Goal: Task Accomplishment & Management: Manage account settings

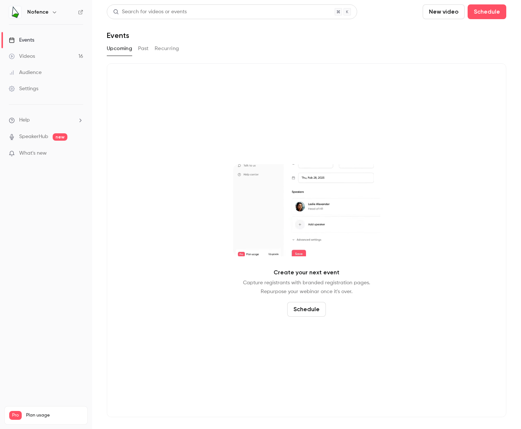
click at [52, 14] on icon "button" at bounding box center [55, 12] width 6 height 6
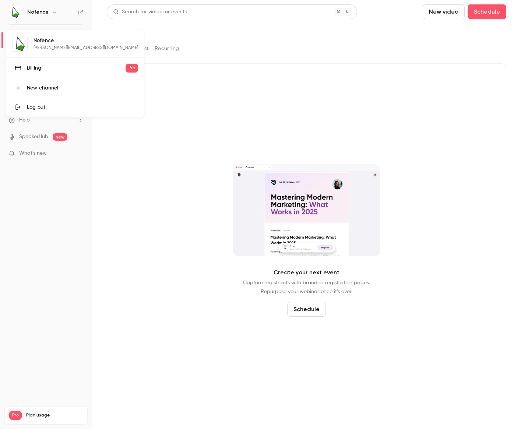
click at [58, 43] on div "Nofence [PERSON_NAME][EMAIL_ADDRESS][DOMAIN_NAME] Billing Pro New channel Log o…" at bounding box center [75, 73] width 138 height 86
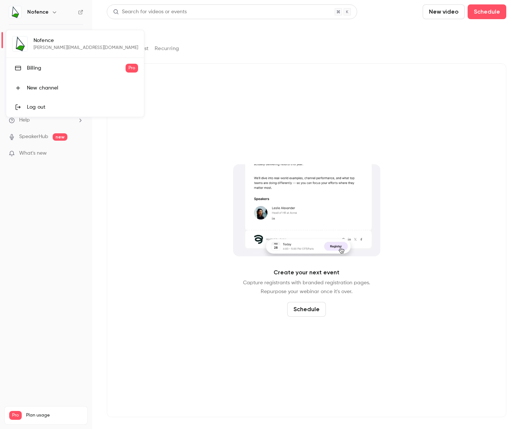
click at [43, 42] on div "Nofence meghan@nofence.no Billing Pro New channel Log out" at bounding box center [75, 73] width 138 height 86
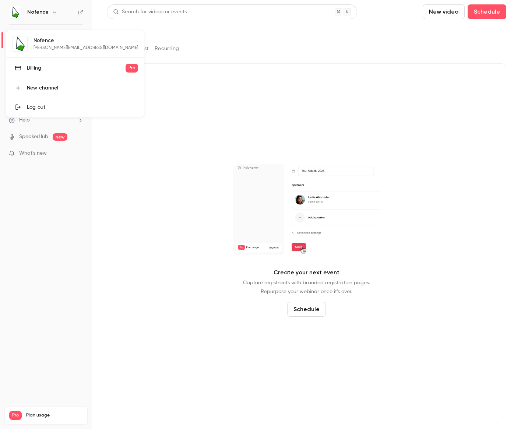
click at [78, 14] on div at bounding box center [260, 214] width 521 height 429
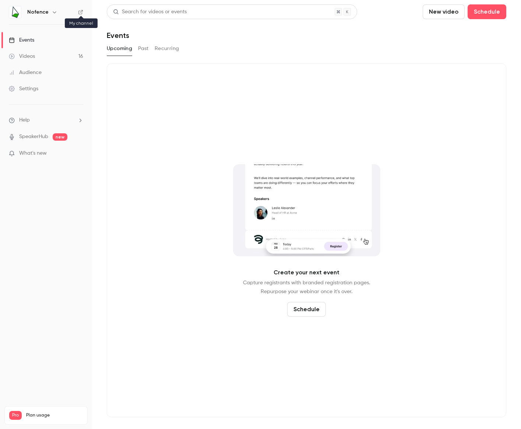
click at [80, 13] on icon at bounding box center [80, 12] width 5 height 5
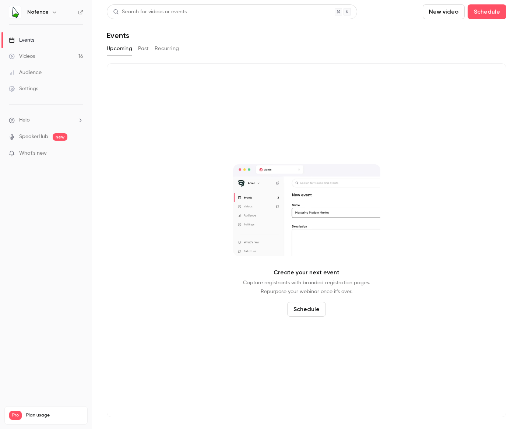
click at [32, 89] on div "Settings" at bounding box center [23, 88] width 29 height 7
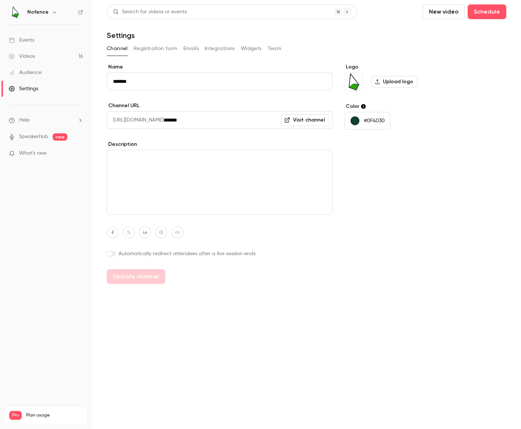
click at [189, 47] on button "Emails" at bounding box center [190, 49] width 15 height 12
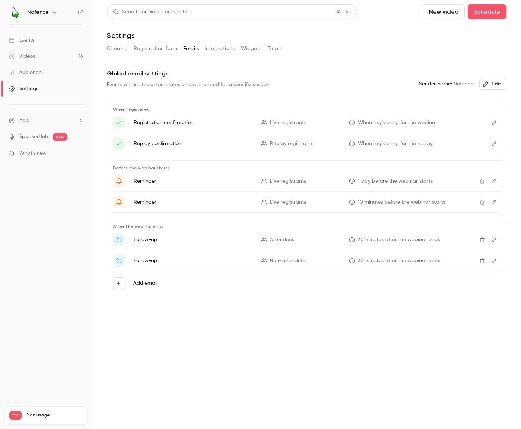
click at [276, 50] on button "Team" at bounding box center [274, 49] width 14 height 12
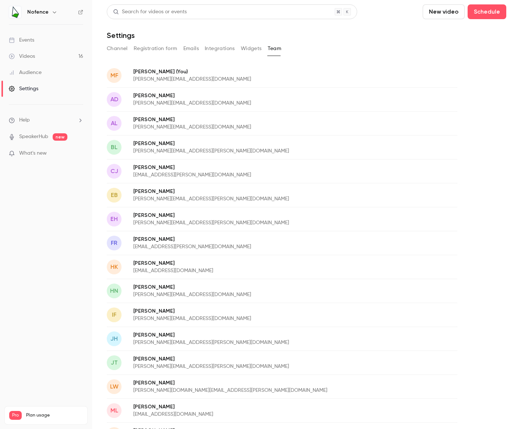
click at [198, 48] on button "Emails" at bounding box center [190, 49] width 15 height 12
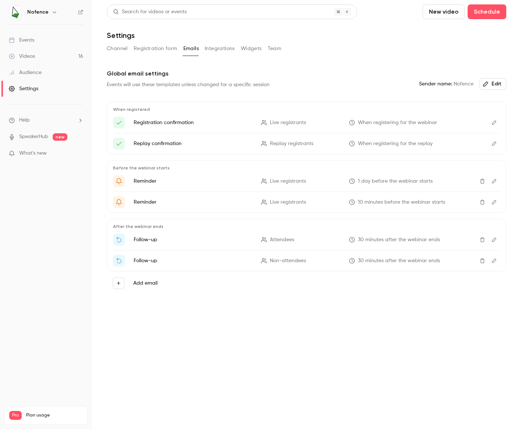
click at [120, 286] on button "Add email" at bounding box center [119, 283] width 12 height 12
click at [119, 286] on div at bounding box center [260, 214] width 521 height 429
click at [159, 49] on button "Registration form" at bounding box center [156, 49] width 44 height 12
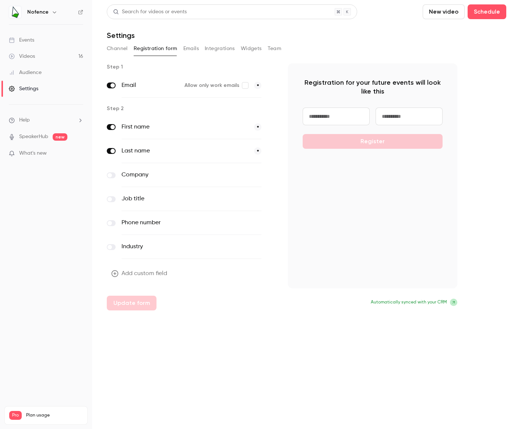
click at [121, 48] on button "Channel" at bounding box center [117, 49] width 21 height 12
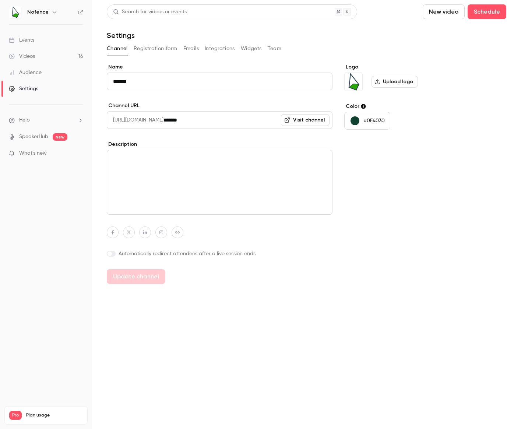
click at [52, 12] on icon "button" at bounding box center [55, 12] width 6 height 6
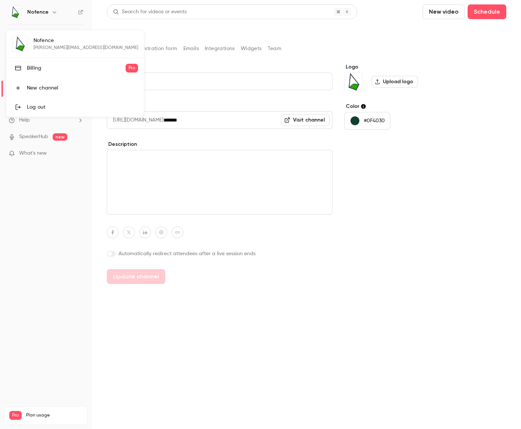
click at [274, 47] on div at bounding box center [260, 214] width 521 height 429
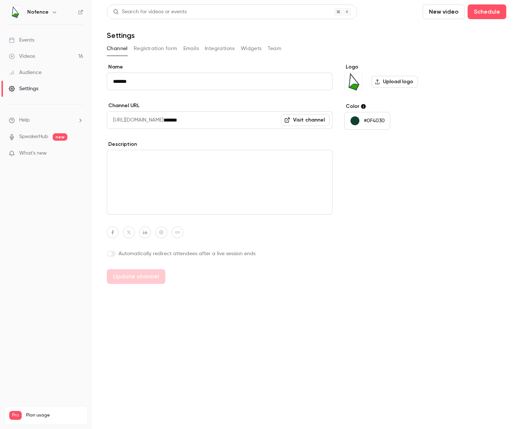
click at [274, 50] on button "Team" at bounding box center [274, 49] width 14 height 12
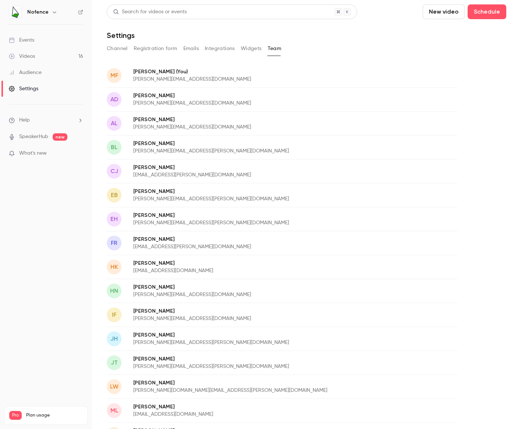
click at [27, 40] on div "Events" at bounding box center [21, 39] width 25 height 7
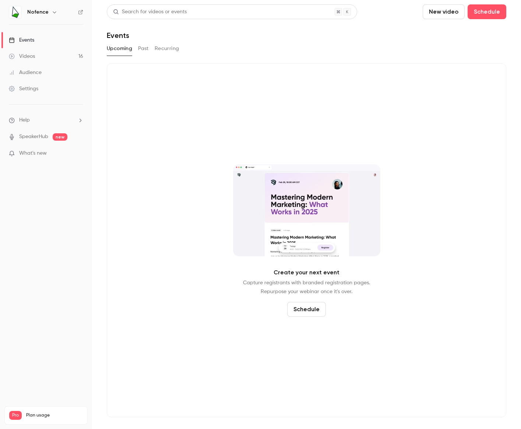
click at [38, 14] on h6 "Nofence" at bounding box center [37, 11] width 21 height 7
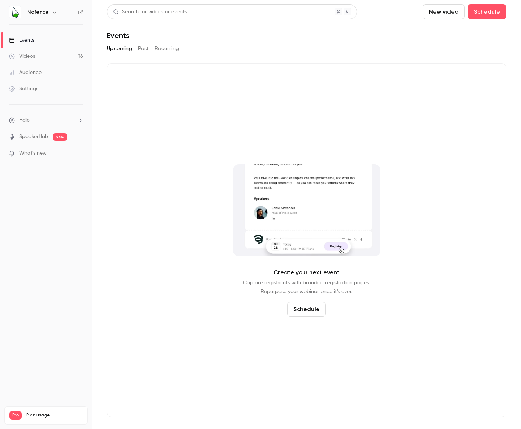
click at [34, 59] on div "Videos" at bounding box center [22, 56] width 26 height 7
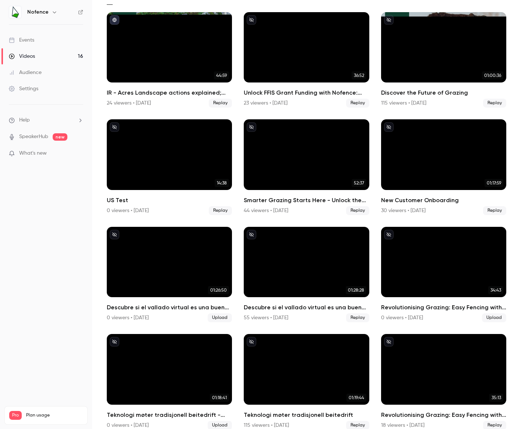
scroll to position [48, 0]
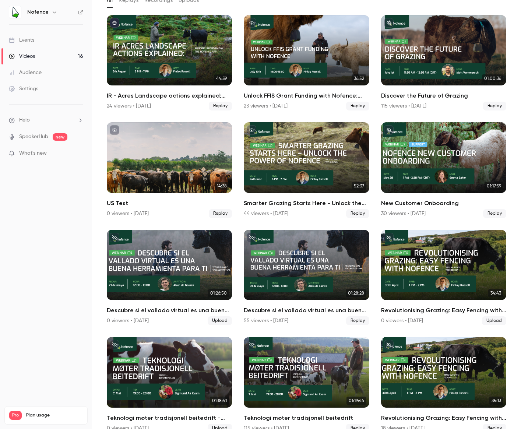
click at [20, 41] on div "Events" at bounding box center [21, 39] width 25 height 7
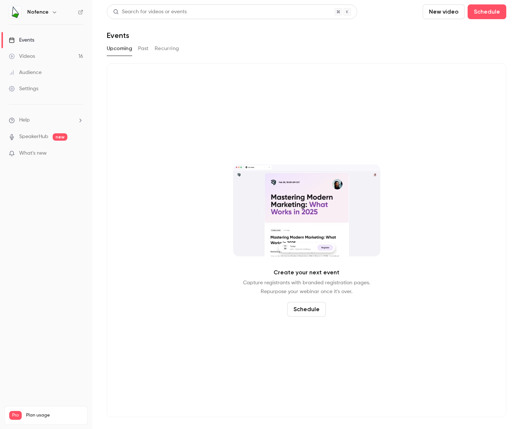
click at [486, 13] on button "Schedule" at bounding box center [486, 11] width 39 height 15
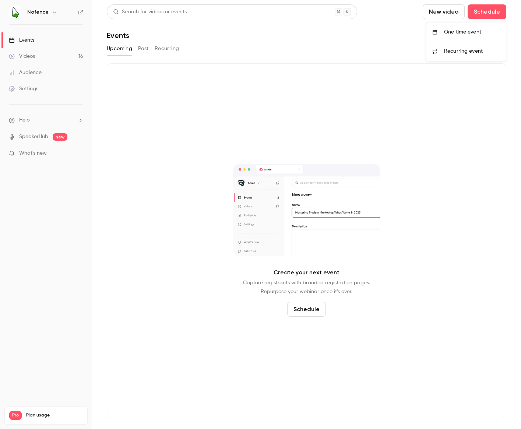
click at [468, 35] on div "One time event" at bounding box center [472, 31] width 56 height 7
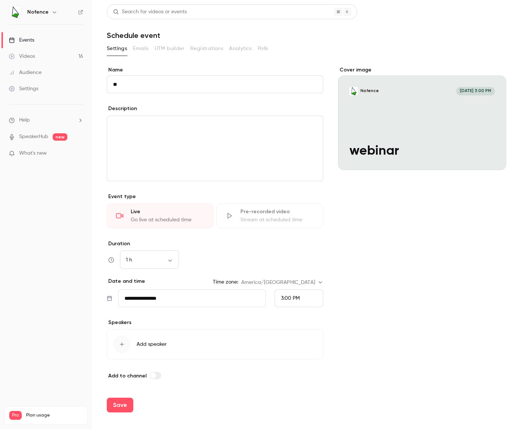
type input "*"
type input "**********"
click at [153, 133] on div "editor" at bounding box center [215, 148] width 216 height 65
click at [188, 303] on input "**********" at bounding box center [192, 298] width 148 height 18
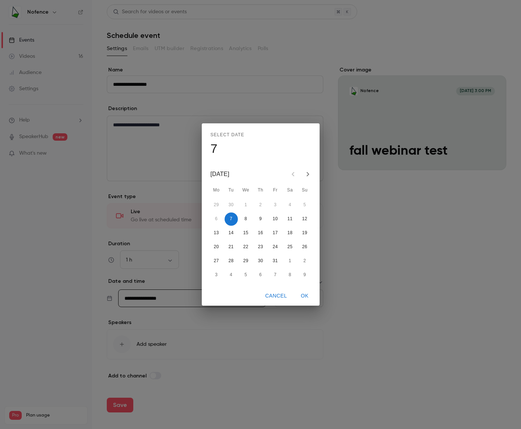
click at [233, 219] on button "7" at bounding box center [230, 218] width 13 height 13
click at [302, 297] on button "OK" at bounding box center [305, 296] width 24 height 14
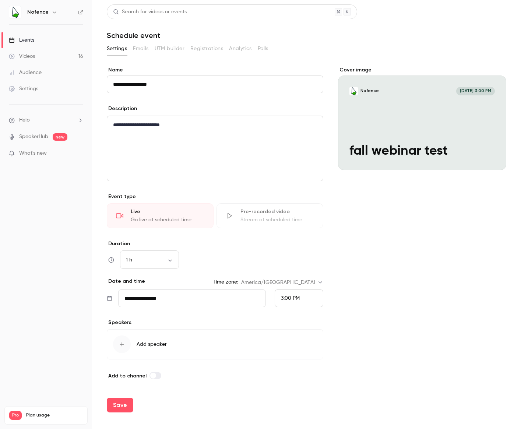
click at [118, 347] on div "button" at bounding box center [122, 344] width 18 height 18
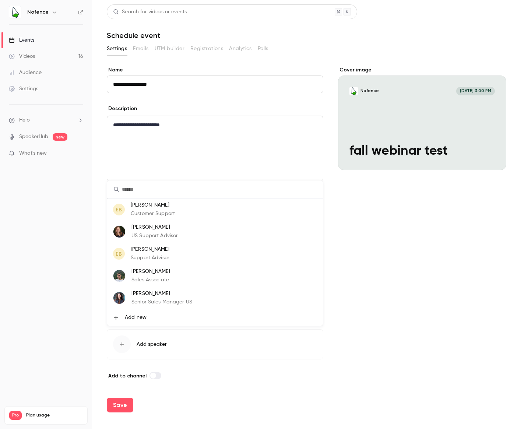
click at [148, 300] on p "Senior Sales Manager US" at bounding box center [161, 302] width 61 height 8
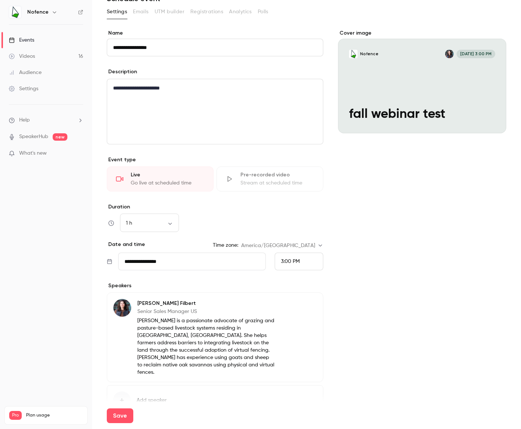
scroll to position [75, 0]
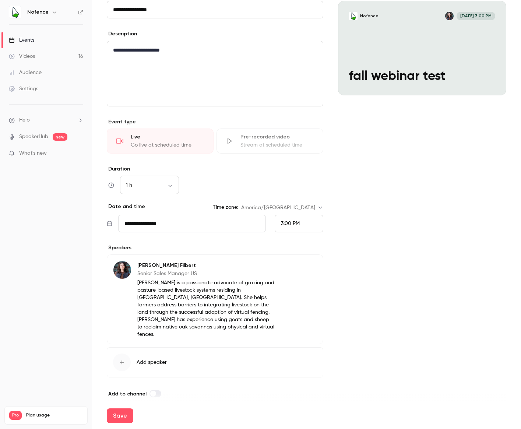
click at [117, 414] on button "Save" at bounding box center [120, 415] width 26 height 15
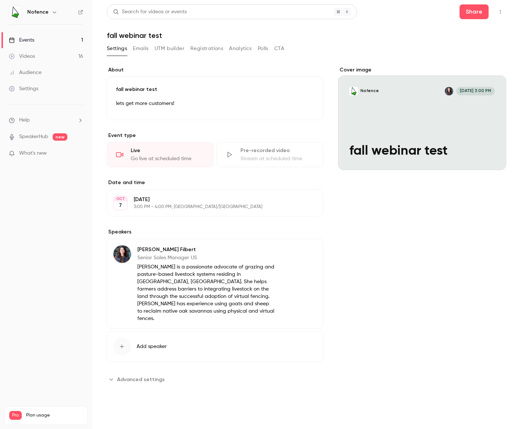
click at [28, 41] on div "Events" at bounding box center [21, 39] width 25 height 7
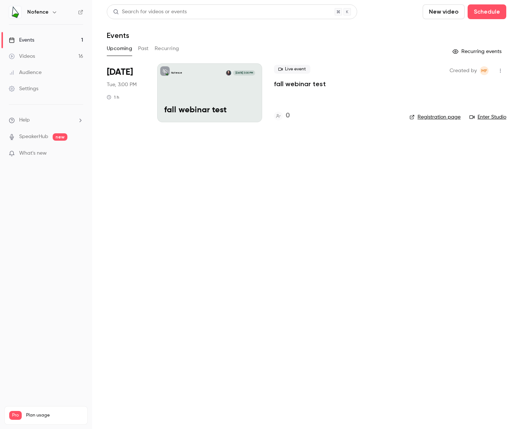
click at [484, 118] on link "Enter Studio" at bounding box center [487, 116] width 37 height 7
click at [437, 117] on link "Registration page" at bounding box center [434, 116] width 51 height 7
click at [142, 48] on button "Past" at bounding box center [143, 49] width 11 height 12
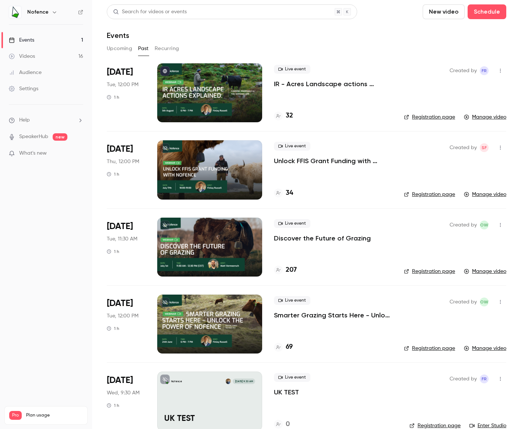
click at [171, 49] on button "Recurring" at bounding box center [167, 49] width 25 height 12
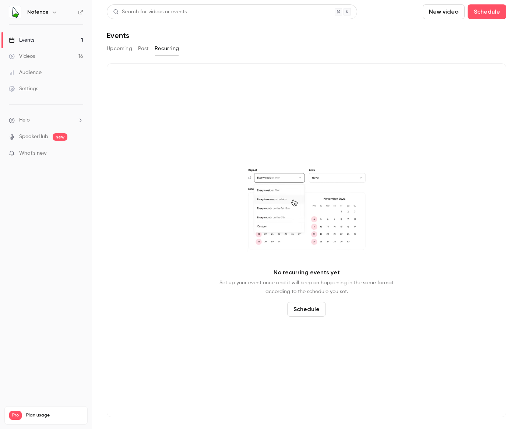
click at [122, 50] on button "Upcoming" at bounding box center [119, 49] width 25 height 12
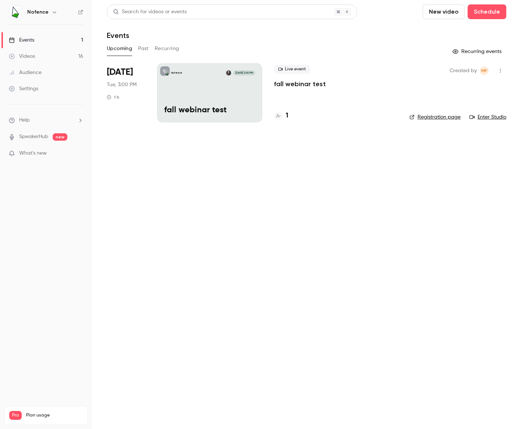
click at [31, 57] on div "Videos" at bounding box center [22, 56] width 26 height 7
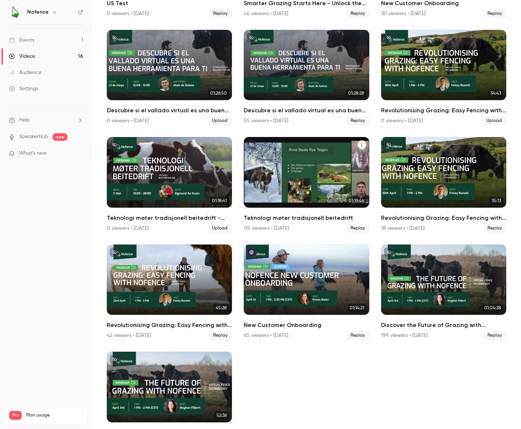
scroll to position [269, 0]
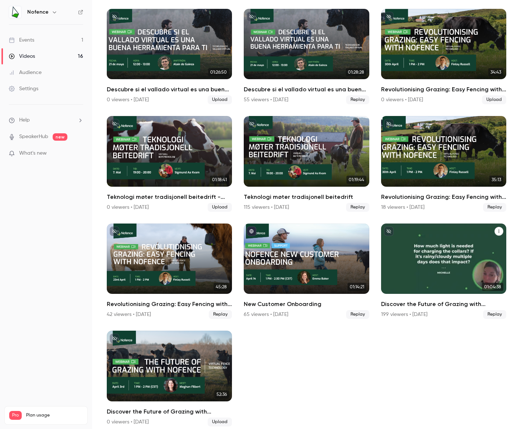
click at [430, 243] on div "Discover the Future of Grazing with Nofence Virtual Fence Technology" at bounding box center [443, 258] width 125 height 70
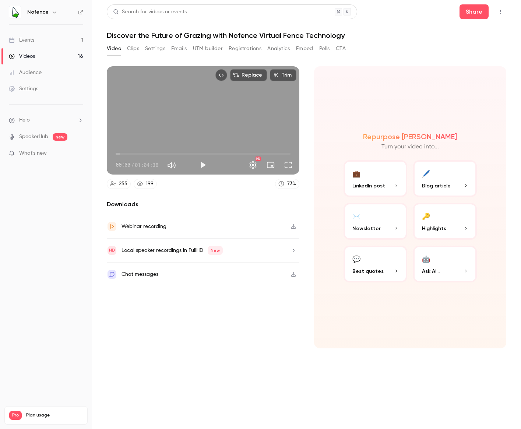
click at [134, 47] on button "Clips" at bounding box center [133, 49] width 12 height 12
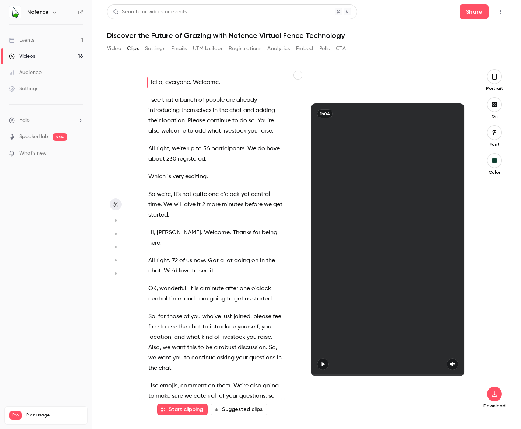
click at [152, 47] on button "Settings" at bounding box center [155, 49] width 20 height 12
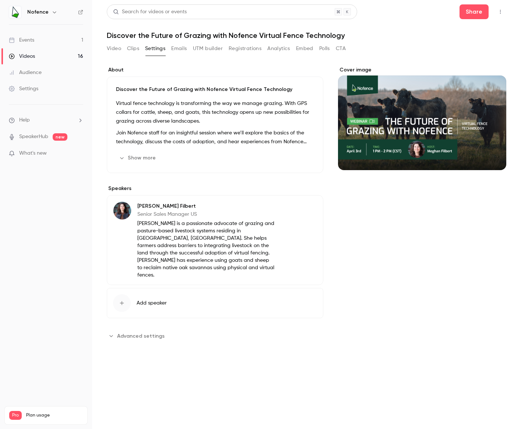
click at [177, 49] on button "Emails" at bounding box center [178, 49] width 15 height 12
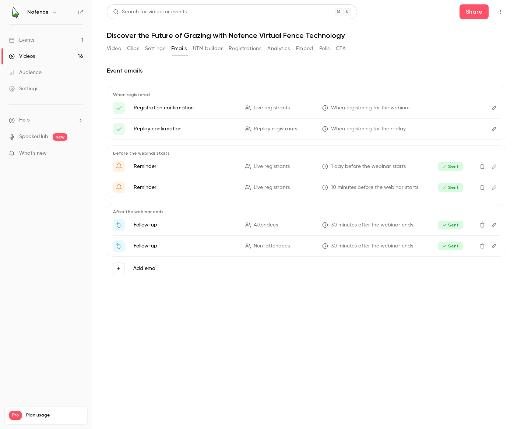
click at [210, 51] on button "UTM builder" at bounding box center [208, 49] width 30 height 12
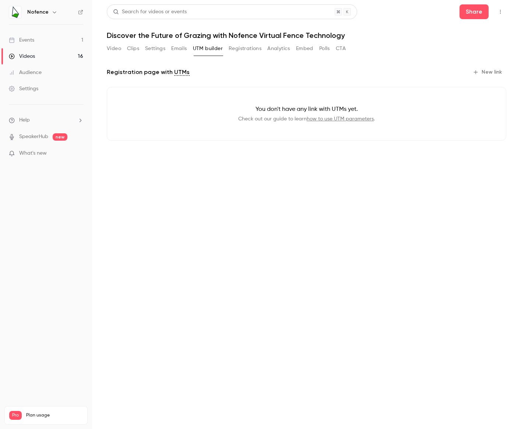
click at [241, 52] on button "Registrations" at bounding box center [244, 49] width 33 height 12
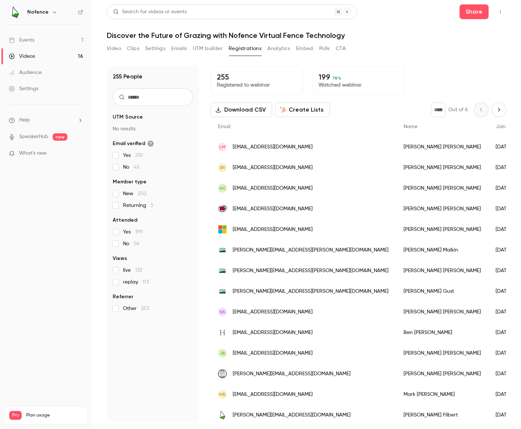
click at [284, 50] on button "Analytics" at bounding box center [278, 49] width 23 height 12
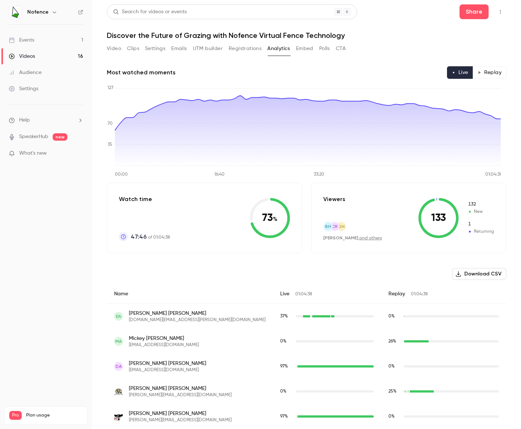
click at [303, 49] on button "Embed" at bounding box center [304, 49] width 17 height 12
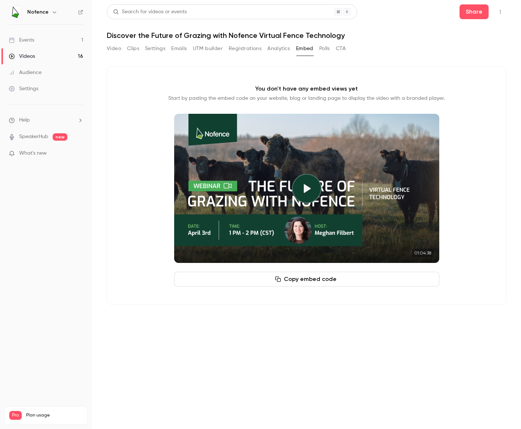
click at [322, 49] on button "Polls" at bounding box center [324, 49] width 11 height 12
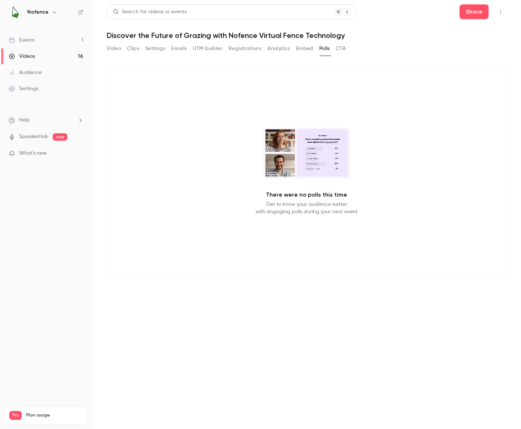
click at [340, 50] on button "CTA" at bounding box center [341, 49] width 10 height 12
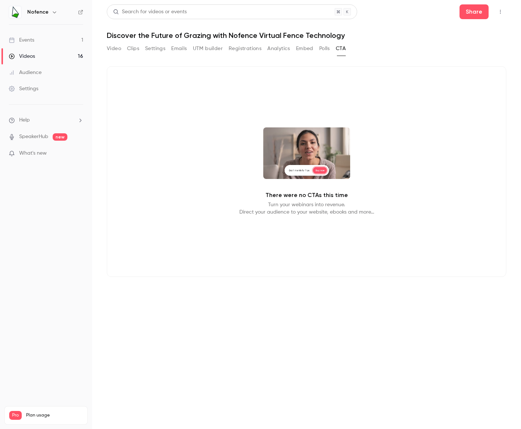
click at [322, 49] on button "Polls" at bounding box center [324, 49] width 11 height 12
